Goal: Information Seeking & Learning: Check status

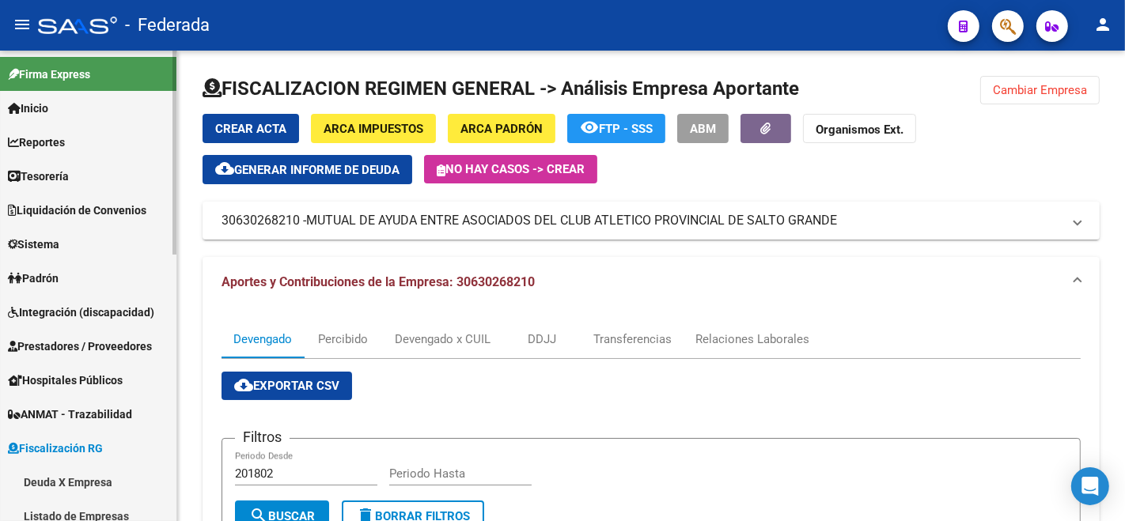
click at [40, 283] on span "Padrón" at bounding box center [33, 278] width 51 height 17
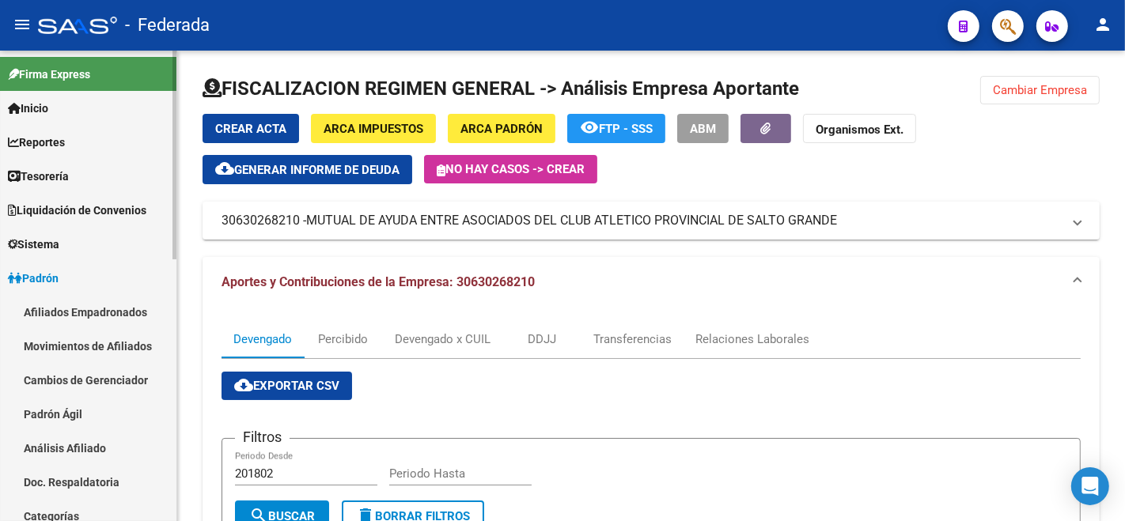
click at [85, 449] on link "Análisis Afiliado" at bounding box center [88, 448] width 176 height 34
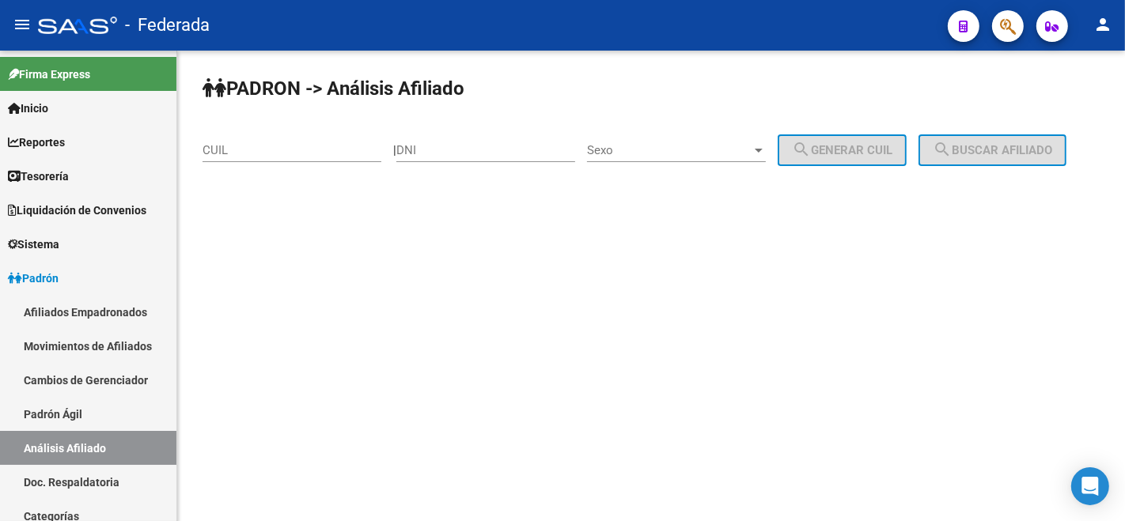
click at [307, 149] on input "CUIL" at bounding box center [292, 150] width 179 height 14
paste input "20-25176208-3"
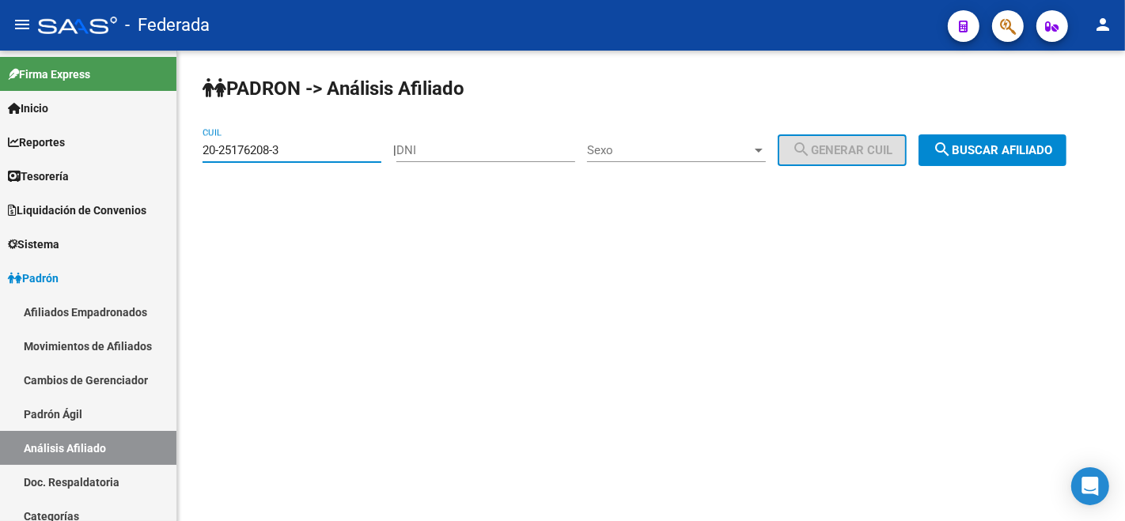
type input "20-25176208-3"
click at [919, 166] on button "search Buscar afiliado" at bounding box center [993, 151] width 148 height 32
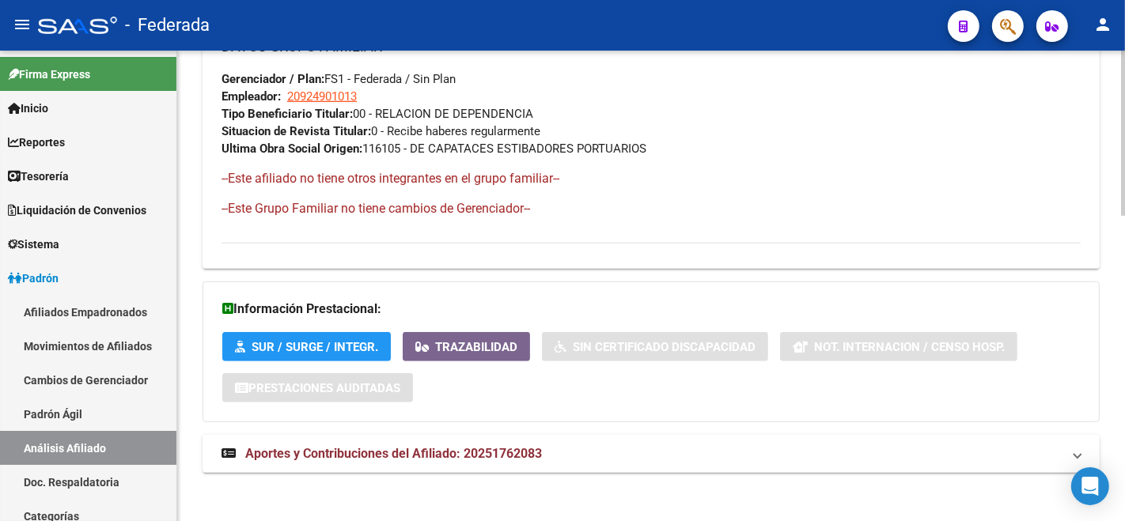
scroll to position [870, 0]
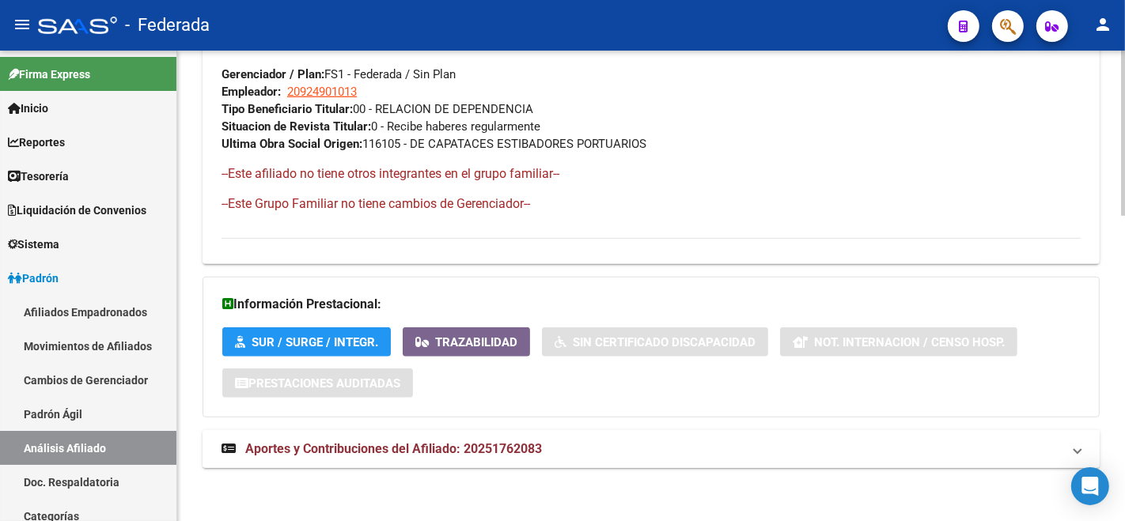
drag, startPoint x: 571, startPoint y: 426, endPoint x: 574, endPoint y: 437, distance: 11.3
click at [576, 441] on mat-panel-title "Aportes y Contribuciones del Afiliado: 20251762083" at bounding box center [642, 449] width 840 height 17
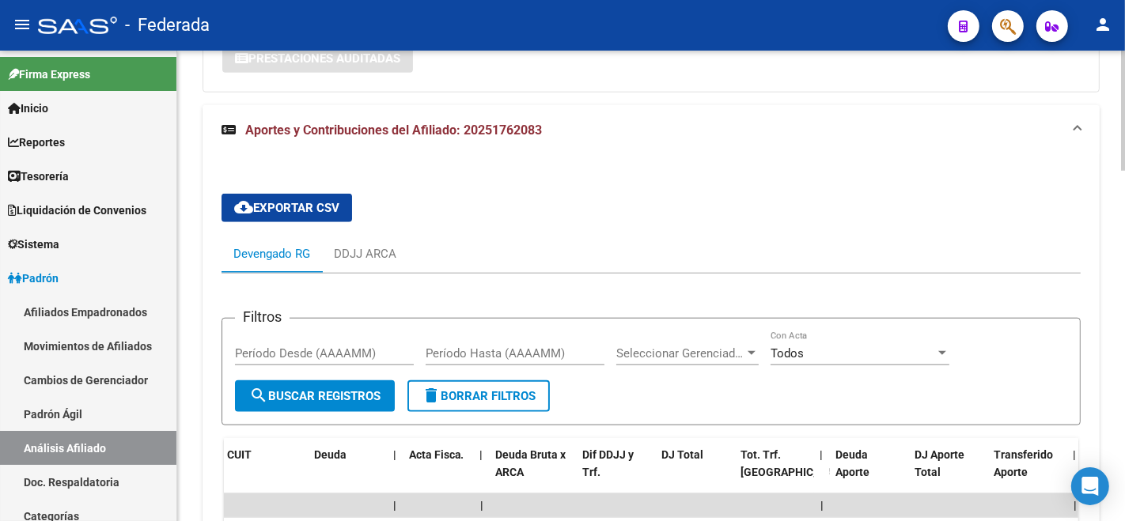
scroll to position [1196, 0]
click at [366, 234] on div "DDJJ ARCA" at bounding box center [365, 253] width 86 height 38
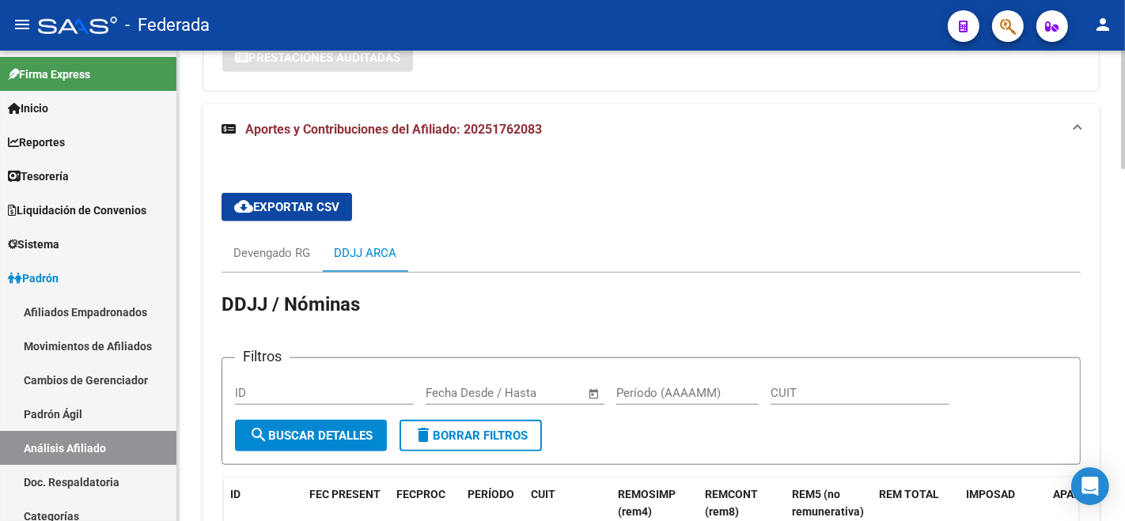
scroll to position [1401, 0]
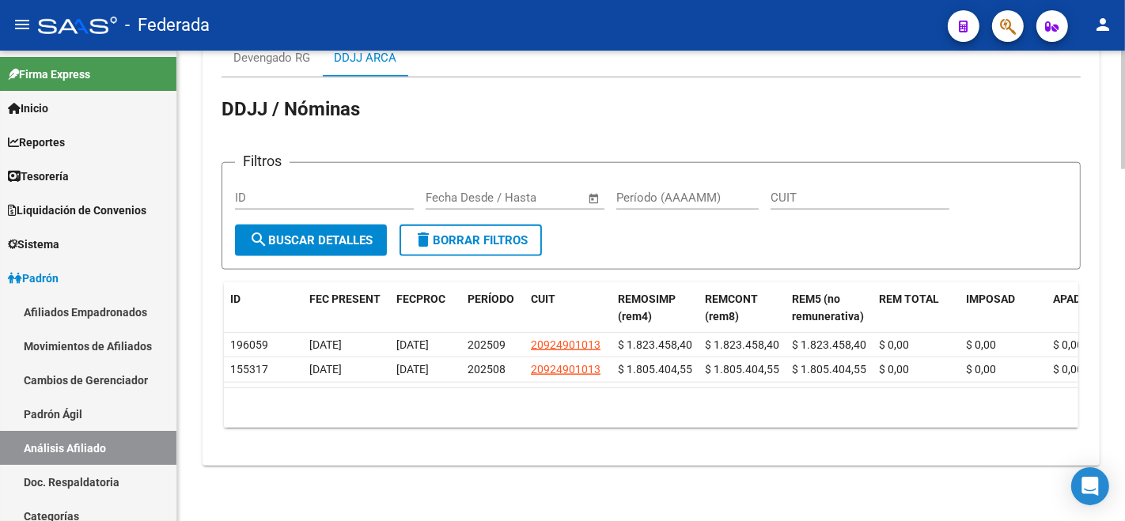
drag, startPoint x: 388, startPoint y: 370, endPoint x: 439, endPoint y: 376, distance: 51.7
click at [427, 388] on datatable-body "196059 [DATE] [DATE] 202509 20924901013 $ 1.823.458,40 $ 1.823.458,40 $ 1.823.4…" at bounding box center [651, 360] width 855 height 55
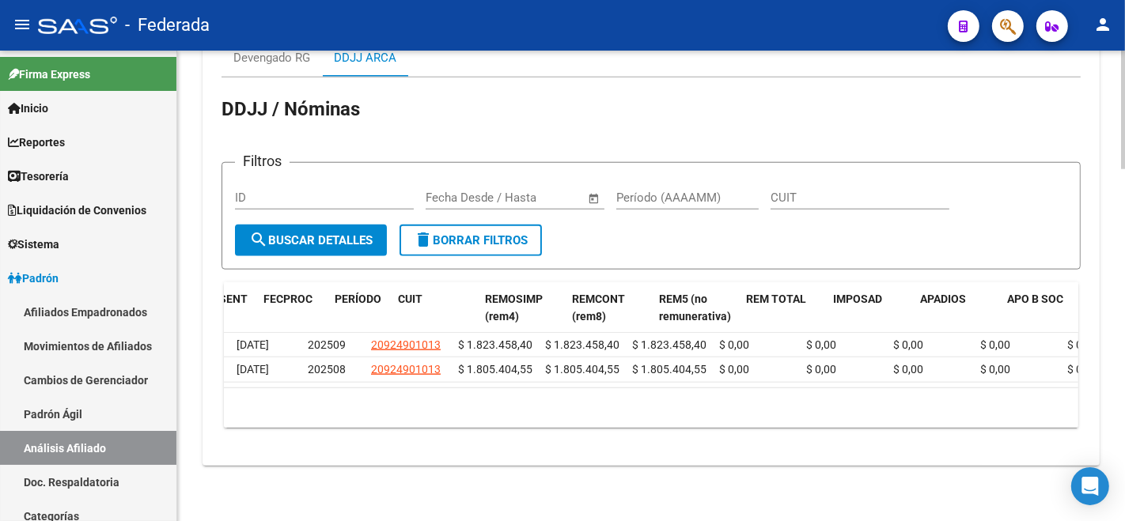
scroll to position [0, 0]
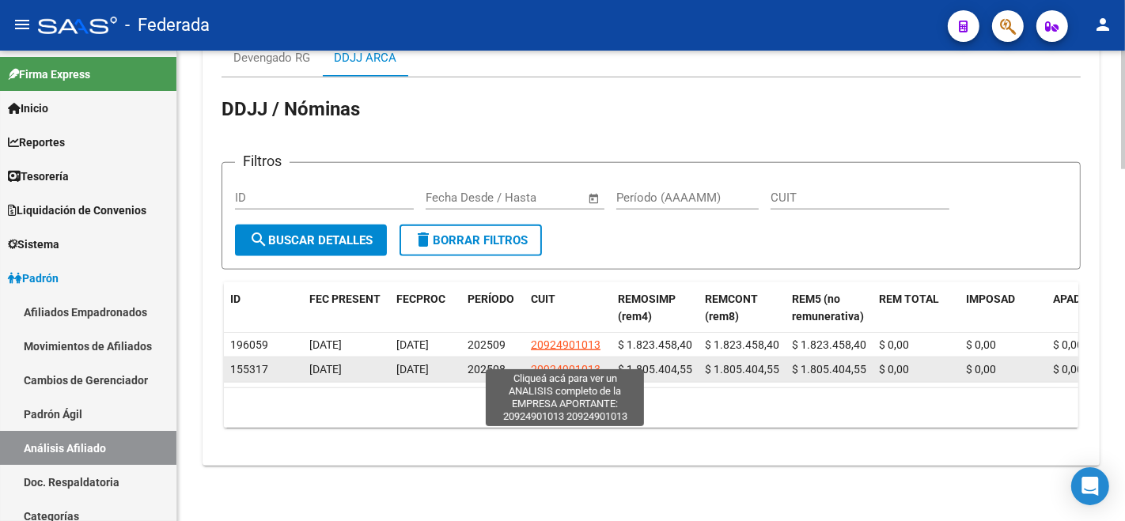
click at [592, 363] on span "20924901013" at bounding box center [566, 369] width 70 height 13
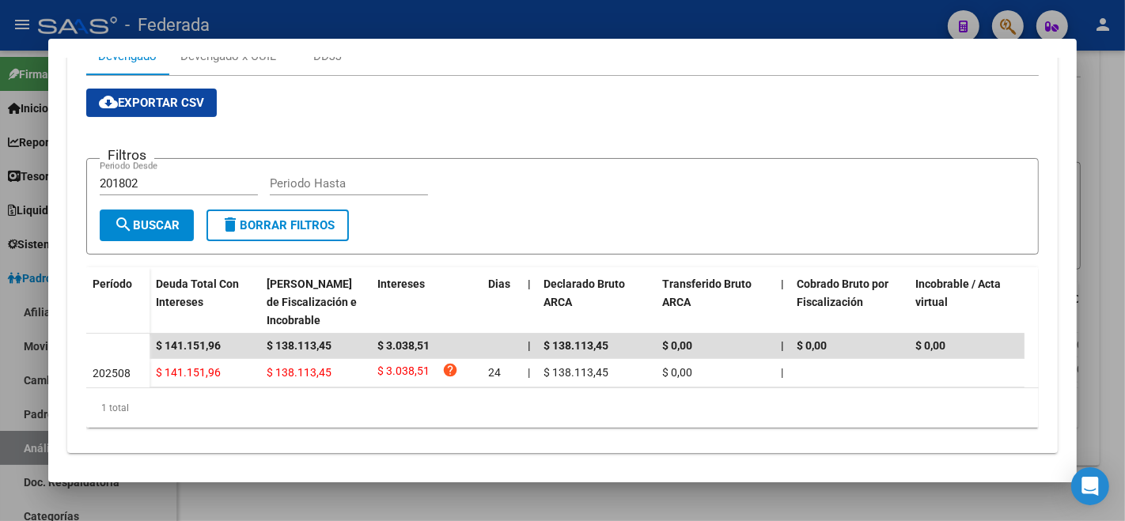
scroll to position [302, 0]
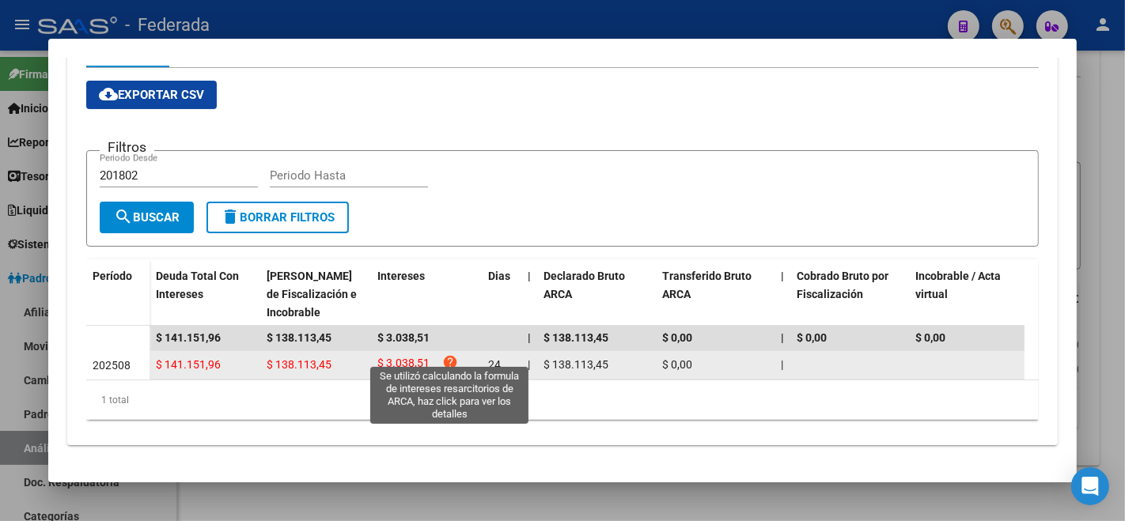
click at [449, 355] on icon "help" at bounding box center [450, 363] width 16 height 16
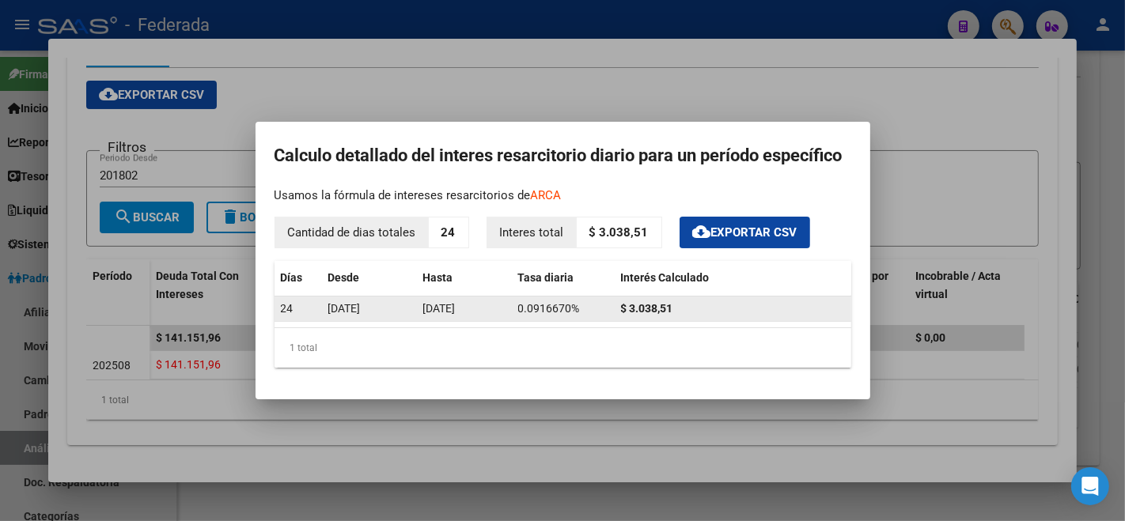
click at [644, 312] on strong "$ 3.038,51" at bounding box center [647, 308] width 52 height 13
click at [644, 313] on strong "$ 3.038,51" at bounding box center [647, 308] width 52 height 13
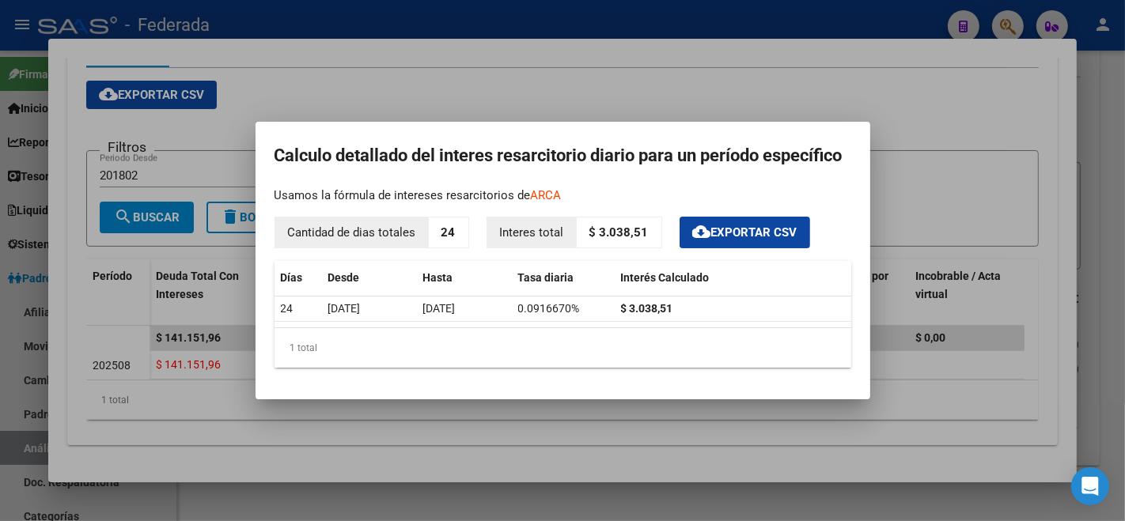
click at [688, 468] on div at bounding box center [562, 260] width 1125 height 521
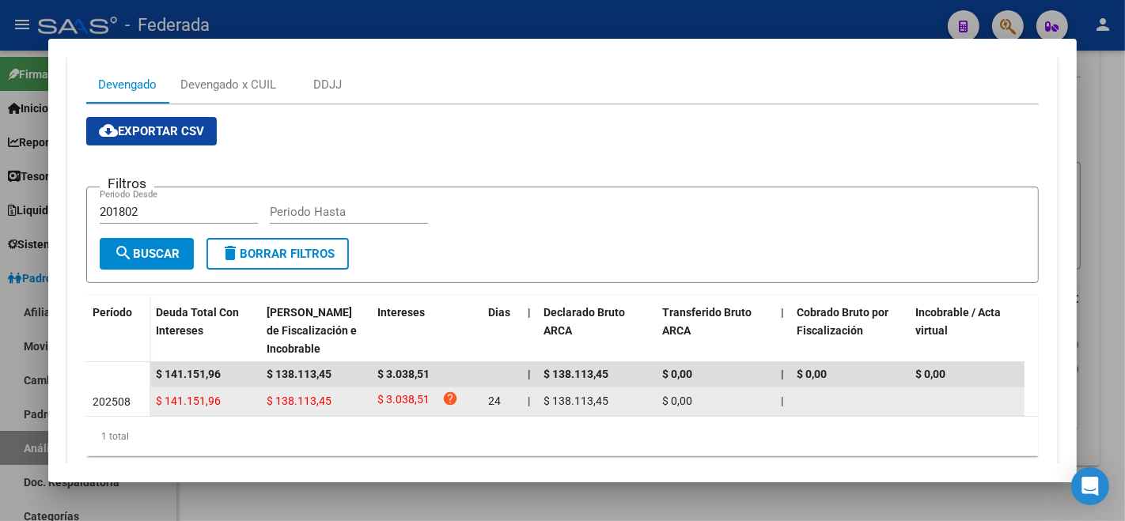
scroll to position [264, 0]
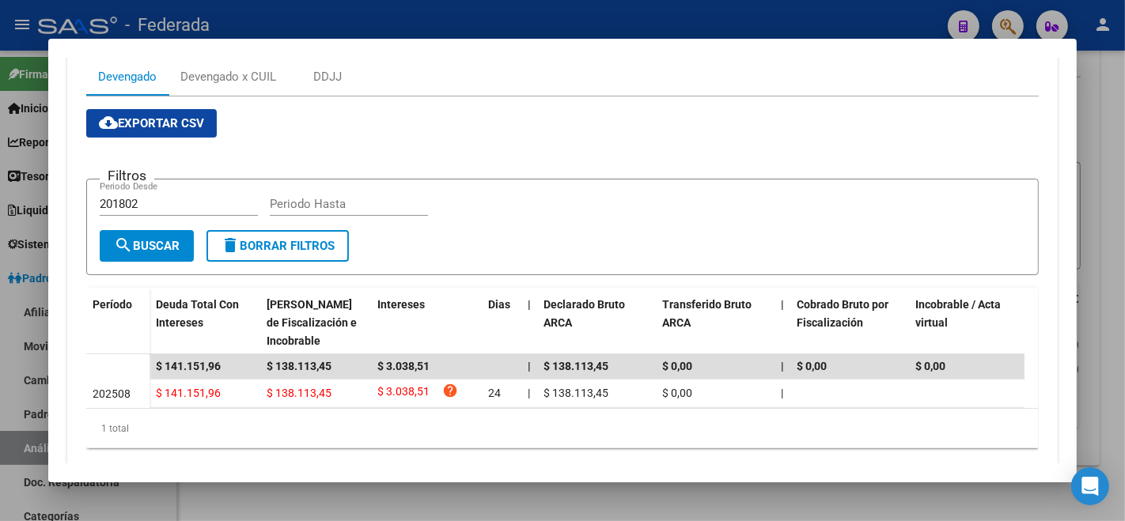
click at [935, 489] on div at bounding box center [562, 260] width 1125 height 521
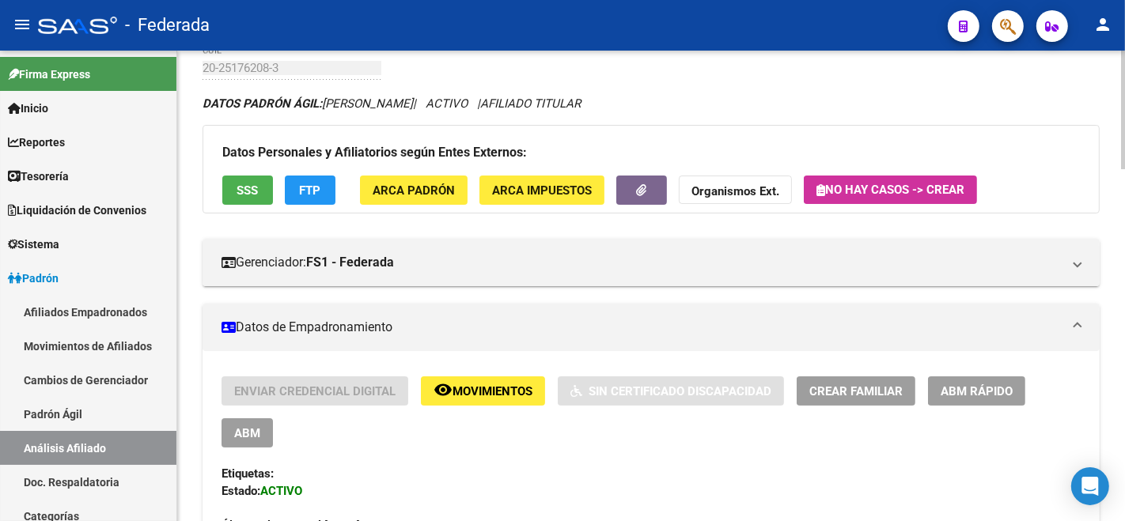
scroll to position [0, 0]
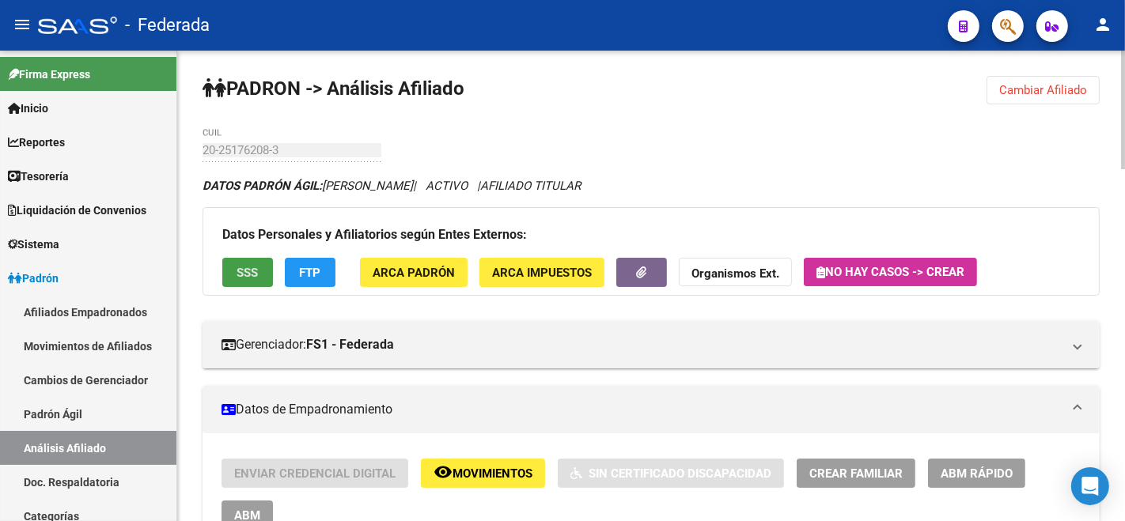
click at [232, 267] on button "SSS" at bounding box center [247, 272] width 51 height 29
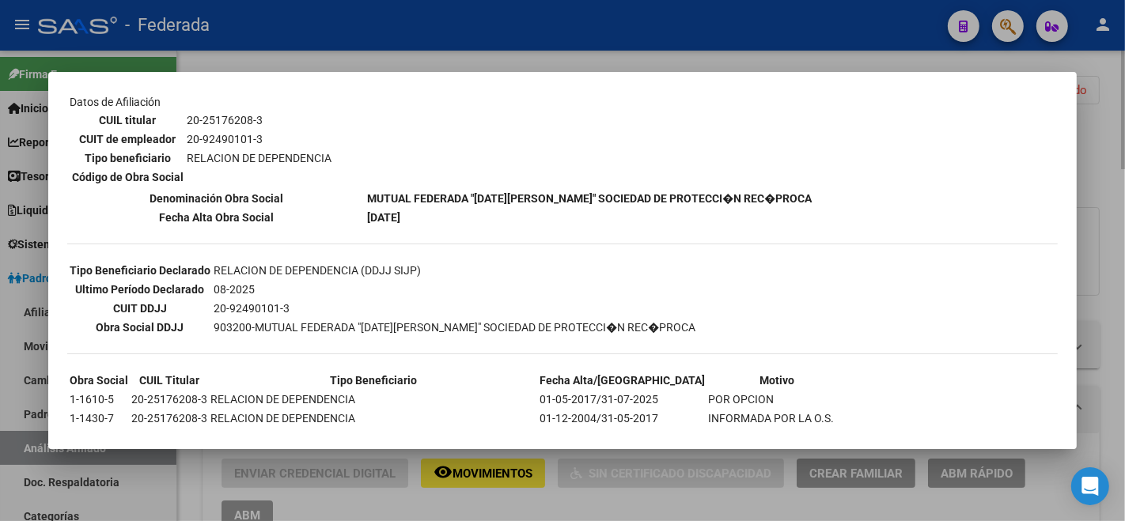
scroll to position [318, 0]
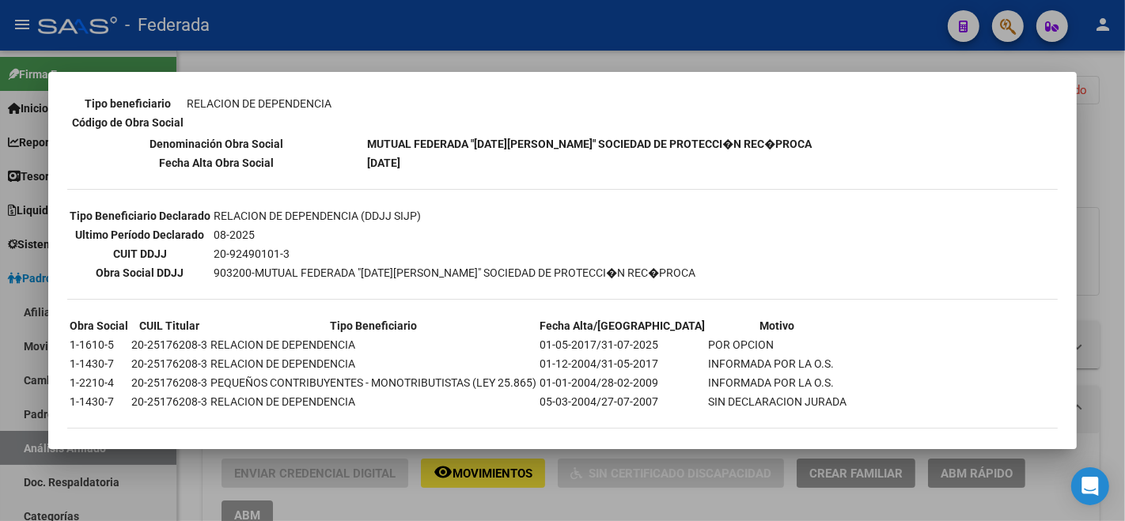
drag, startPoint x: 199, startPoint y: 221, endPoint x: 286, endPoint y: 263, distance: 96.6
click at [264, 246] on tbody "Tipo Beneficiario Declarado RELACION DE DEPENDENCIA (DDJJ SIJP) Ultimo Período …" at bounding box center [383, 244] width 628 height 74
click at [296, 270] on table "Tipo Beneficiario Declarado RELACION DE DEPENDENCIA (DDJJ SIJP) Ultimo Período …" at bounding box center [382, 245] width 631 height 78
drag, startPoint x: 309, startPoint y: 242, endPoint x: 344, endPoint y: 252, distance: 36.9
click at [344, 252] on tbody "Tipo Beneficiario Declarado RELACION DE DEPENDENCIA (DDJJ SIJP) Ultimo Período …" at bounding box center [383, 244] width 628 height 74
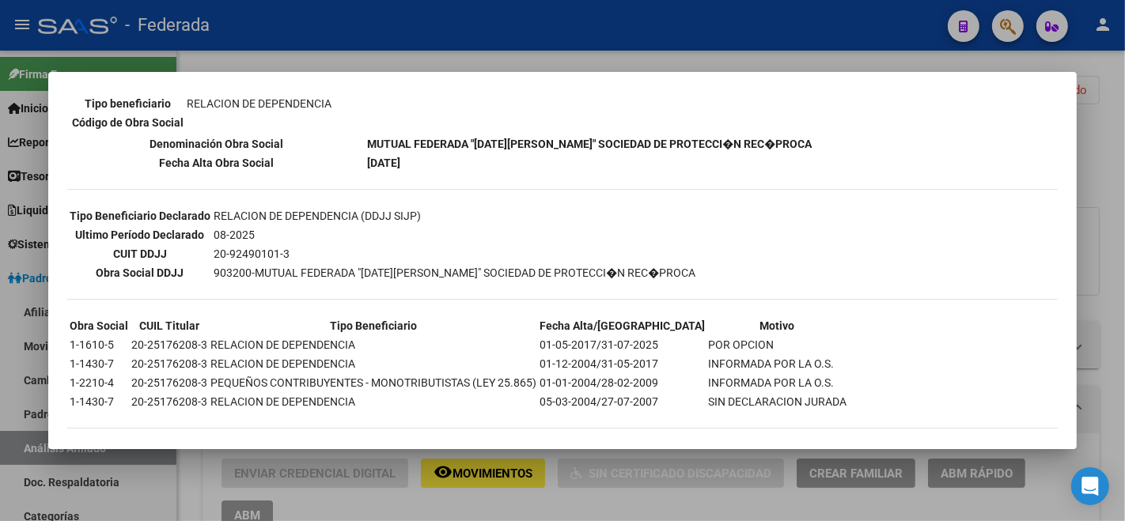
click at [344, 252] on table "Tipo Beneficiario Declarado RELACION DE DEPENDENCIA (DDJJ SIJP) Ultimo Período …" at bounding box center [382, 245] width 631 height 78
drag, startPoint x: 67, startPoint y: 366, endPoint x: 122, endPoint y: 360, distance: 55.0
click at [122, 360] on table "Obra Social CUIL Titular Tipo Beneficiario Fecha Alta/Baja Motivo 1-1610-5 20-2…" at bounding box center [458, 364] width 782 height 97
click at [258, 404] on div "--ACTIVO en Obra Social según consulta SSS-- DATOS DE AFILIACION VIGENTE Datos …" at bounding box center [562, 116] width 991 height 658
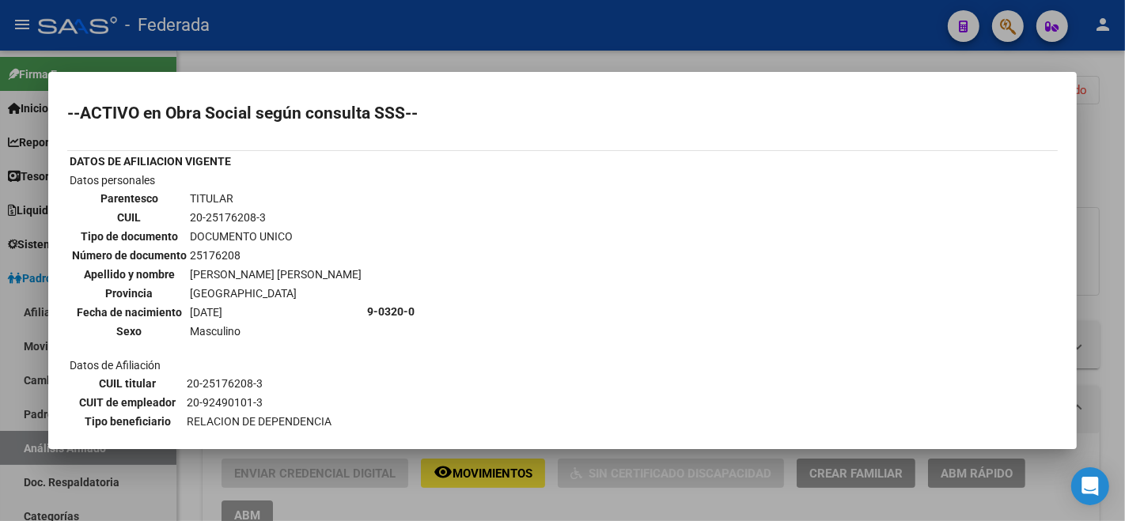
drag, startPoint x: 190, startPoint y: 211, endPoint x: 269, endPoint y: 218, distance: 79.4
click at [269, 218] on td "20-25176208-3" at bounding box center [275, 217] width 173 height 17
copy td "20-25176208-3"
